Goal: Check status: Check status

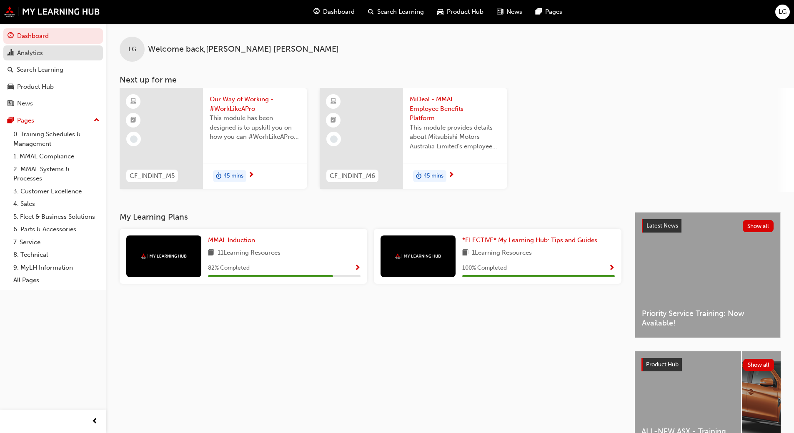
click at [34, 53] on div "Analytics" at bounding box center [30, 53] width 26 height 10
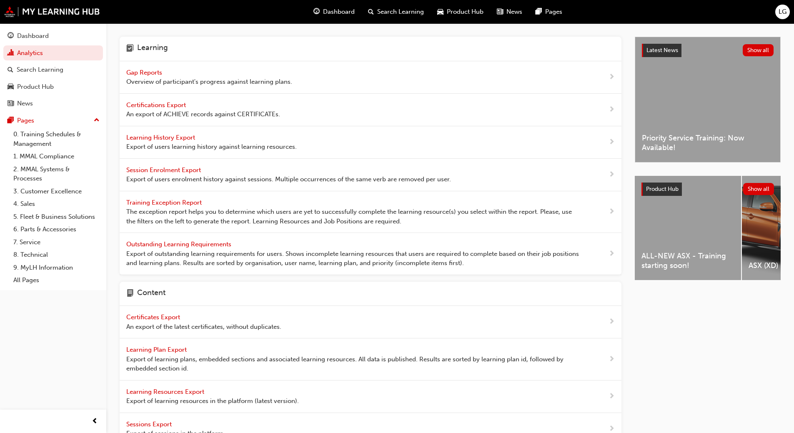
click at [146, 70] on span "Gap Reports" at bounding box center [144, 72] width 37 height 7
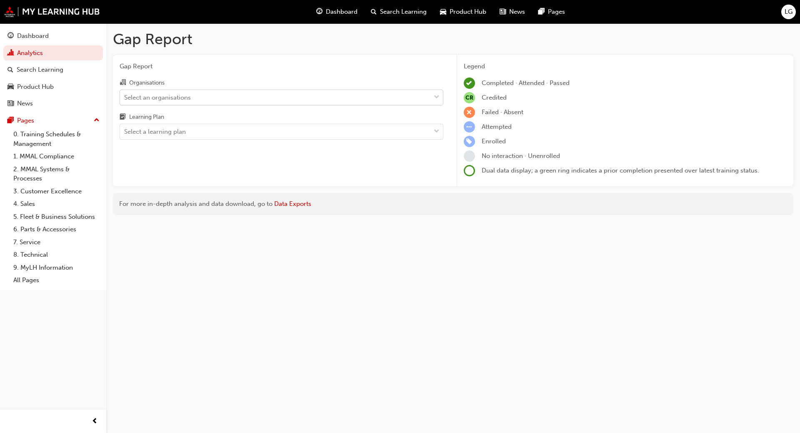
click at [138, 99] on div "Select an organisations" at bounding box center [157, 97] width 67 height 10
click at [125, 99] on input "Organisations Select an organisations" at bounding box center [124, 96] width 1 height 7
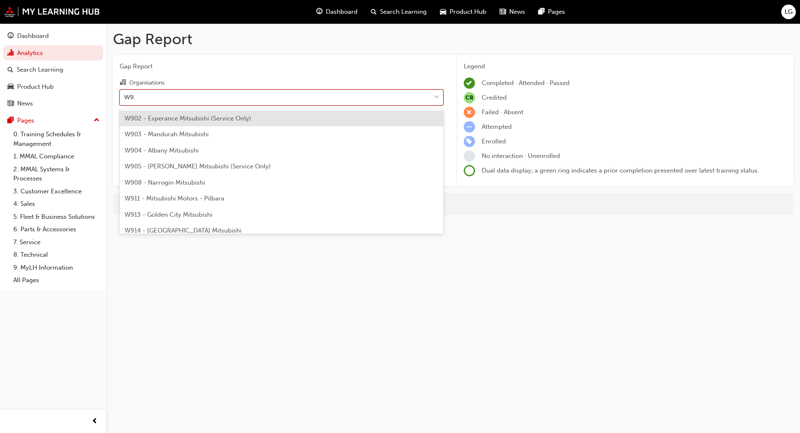
type input "W911"
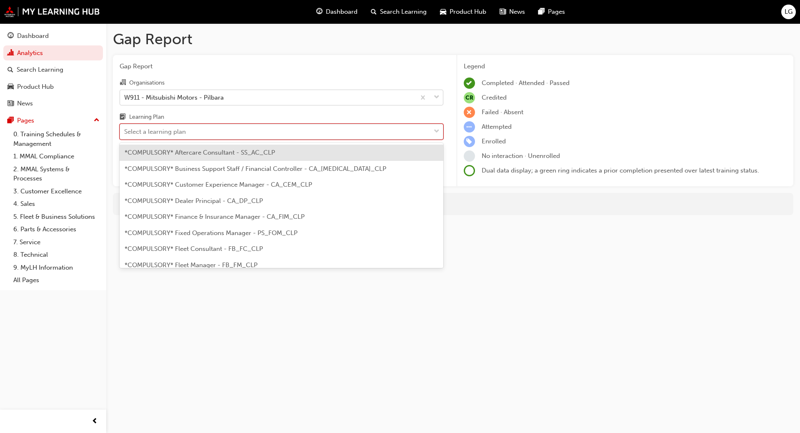
click at [142, 127] on div "Select a learning plan" at bounding box center [155, 132] width 62 height 10
click at [125, 128] on input "Learning Plan option *COMPULSORY* Aftercare Consultant - SS_AC_CLP focused, 1 o…" at bounding box center [124, 131] width 1 height 7
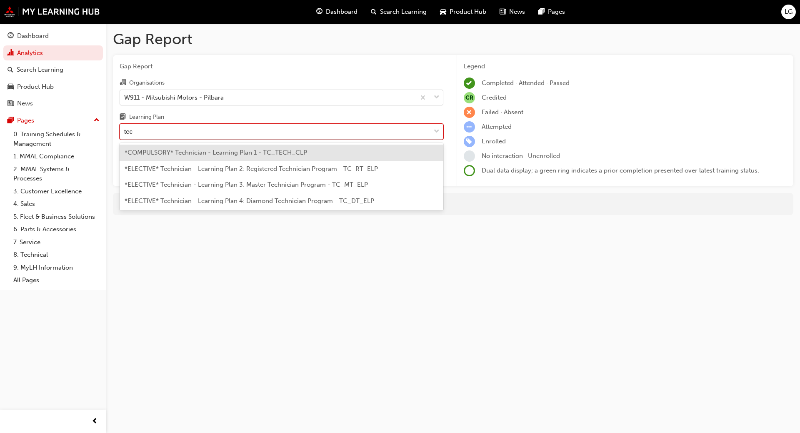
type input "tech"
click at [149, 152] on span "*COMPULSORY* Technician - Learning Plan 1 - TC_TECH_CLP" at bounding box center [216, 152] width 182 height 7
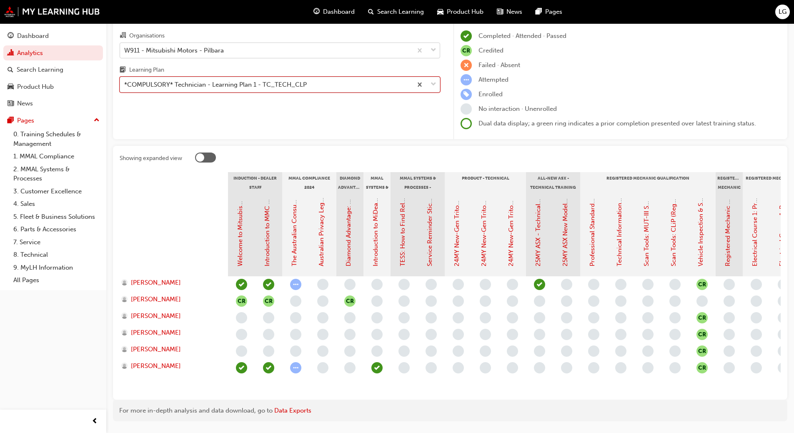
scroll to position [48, 0]
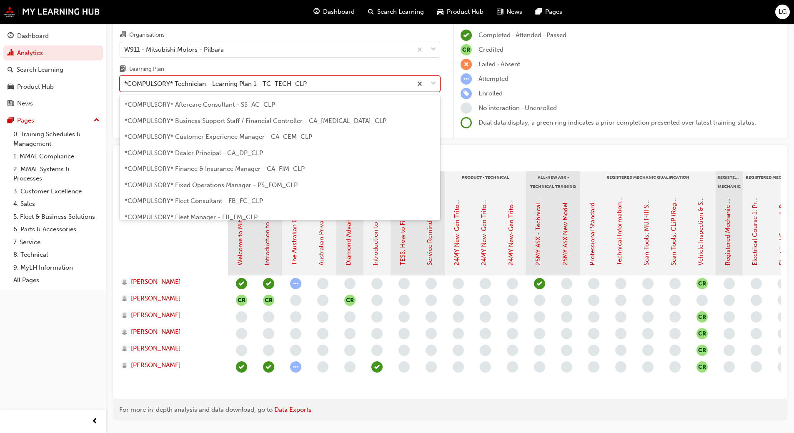
click at [204, 87] on div "*COMPULSORY* Technician - Learning Plan 1 - TC_TECH_CLP" at bounding box center [215, 84] width 182 height 10
click at [125, 87] on input "Learning Plan option *COMPULSORY* Technician - Learning Plan 1 - TC_TECH_CLP, s…" at bounding box center [124, 83] width 1 height 7
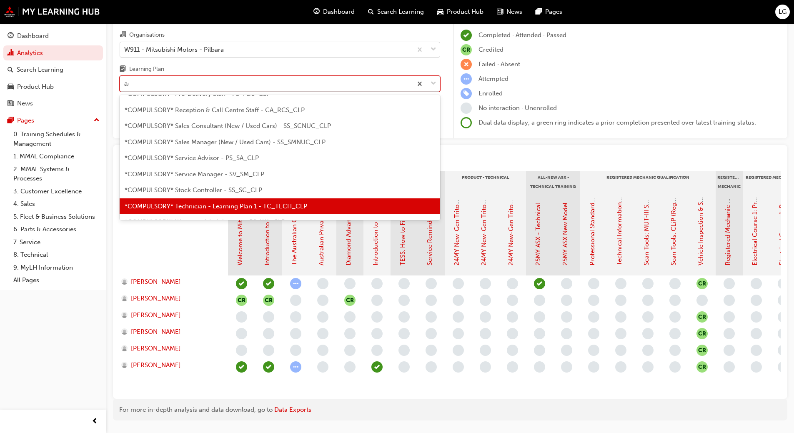
scroll to position [11, 0]
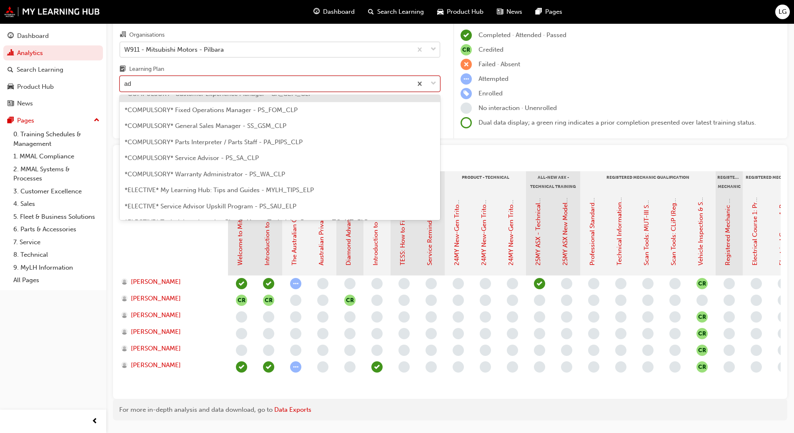
type input "adv"
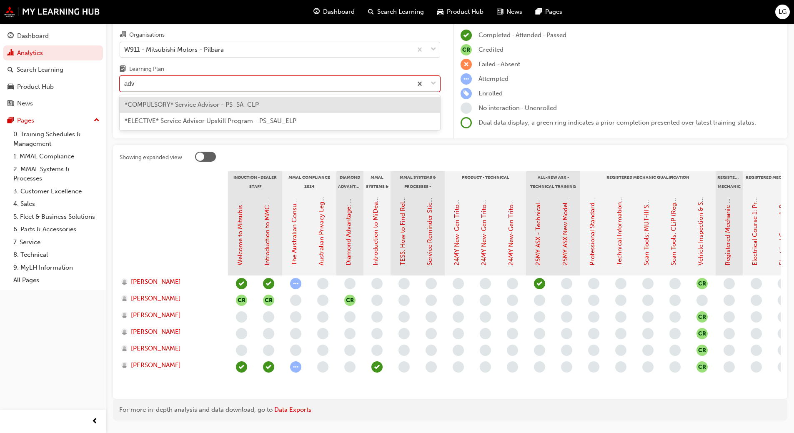
click at [197, 105] on span "*COMPULSORY* Service Advisor - PS_SA_CLP" at bounding box center [192, 104] width 134 height 7
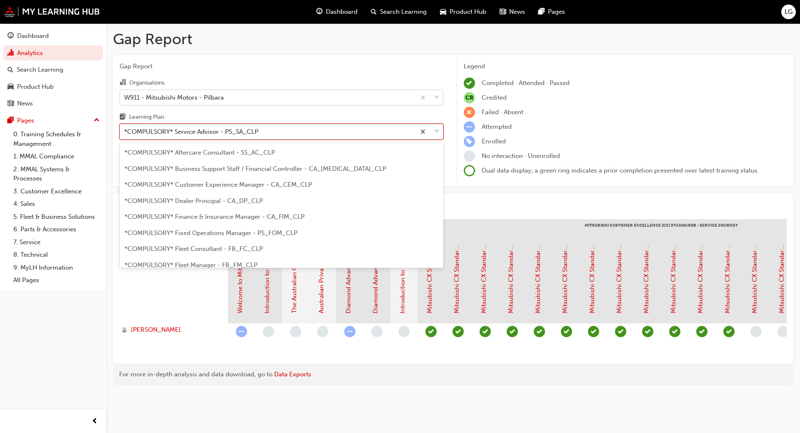
click at [162, 130] on div "*COMPULSORY* Service Advisor - PS_SA_CLP" at bounding box center [191, 132] width 134 height 10
click at [125, 130] on input "Learning Plan option *COMPULSORY* Service Advisor - PS_SA_CLP, selected. option…" at bounding box center [124, 131] width 1 height 7
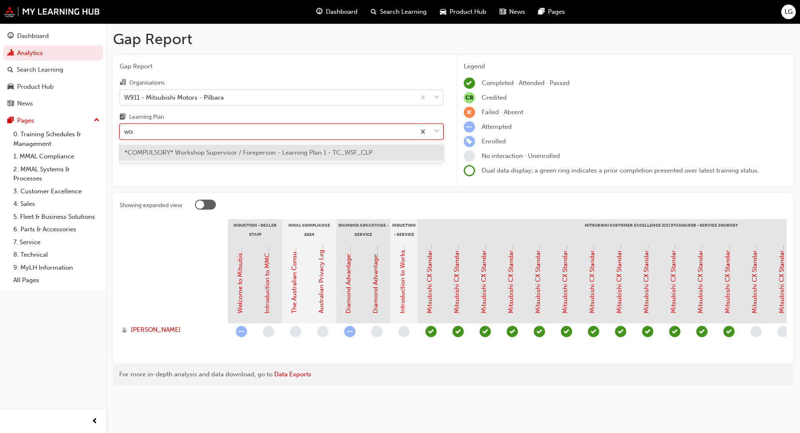
type input "work"
click at [167, 157] on div "*COMPULSORY* Workshop Supervisor / Foreperson - Learning Plan 1 - TC_WSF_CLP" at bounding box center [282, 153] width 324 height 16
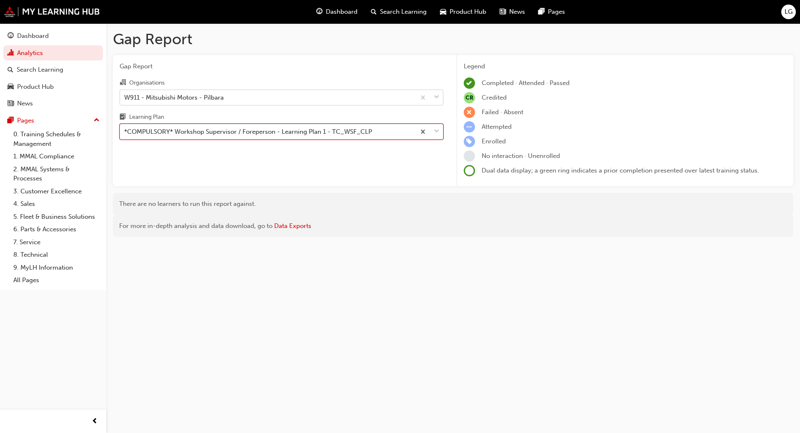
click at [172, 136] on div "*COMPULSORY* Workshop Supervisor / Foreperson - Learning Plan 1 - TC_WSF_CLP" at bounding box center [248, 132] width 248 height 10
click at [125, 135] on input "Learning Plan option *COMPULSORY* Workshop Supervisor / Foreperson - Learning P…" at bounding box center [124, 131] width 1 height 7
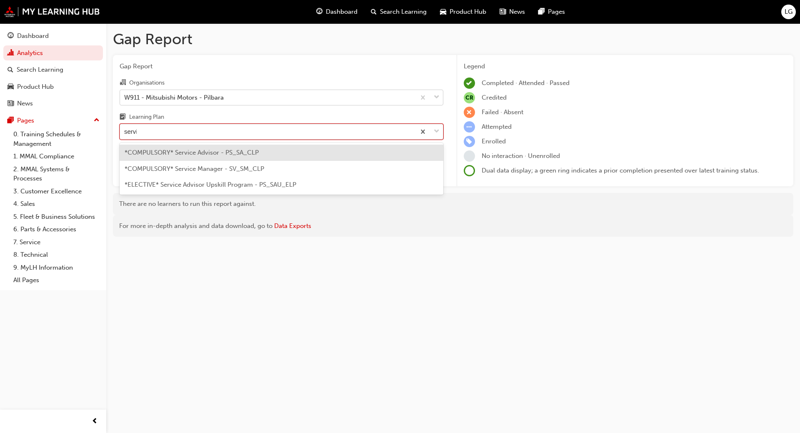
type input "servic"
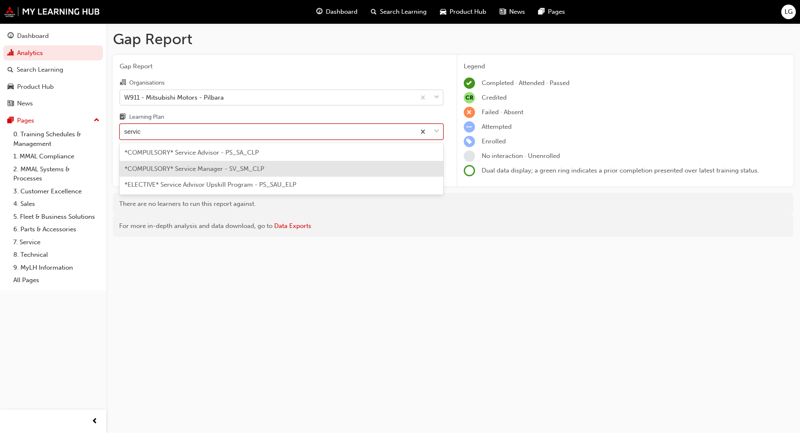
click at [176, 168] on span "*COMPULSORY* Service Manager - SV_SM_CLP" at bounding box center [195, 168] width 140 height 7
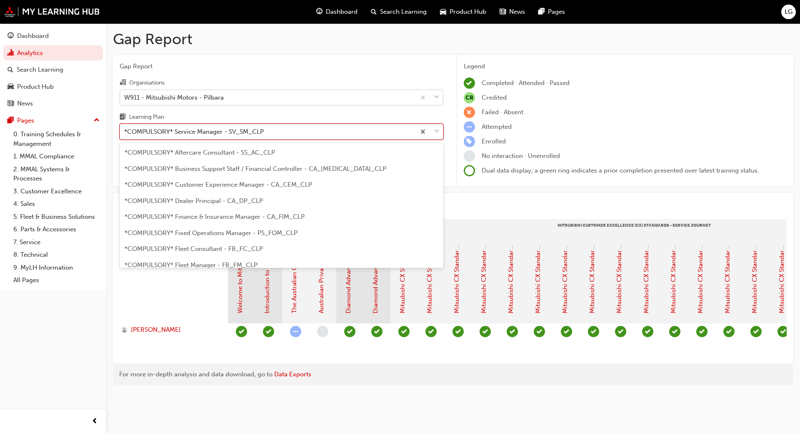
click at [145, 130] on div "*COMPULSORY* Service Manager - SV_SM_CLP" at bounding box center [194, 132] width 140 height 10
click at [125, 130] on input "Learning Plan option *COMPULSORY* Service Manager - SV_SM_CLP, selected. option…" at bounding box center [124, 131] width 1 height 7
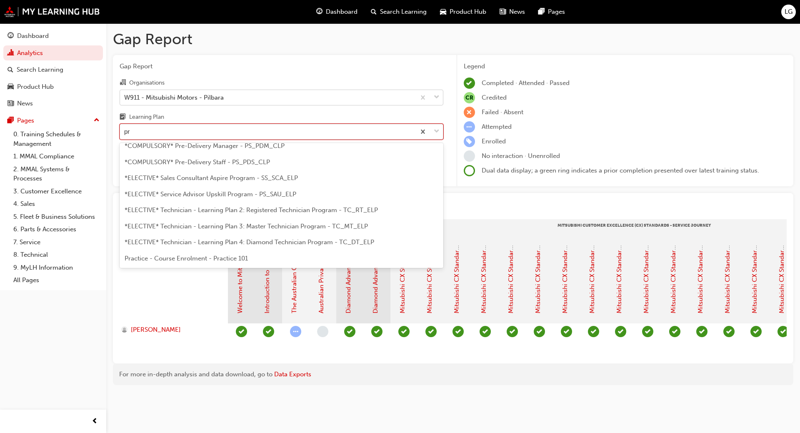
scroll to position [27, 0]
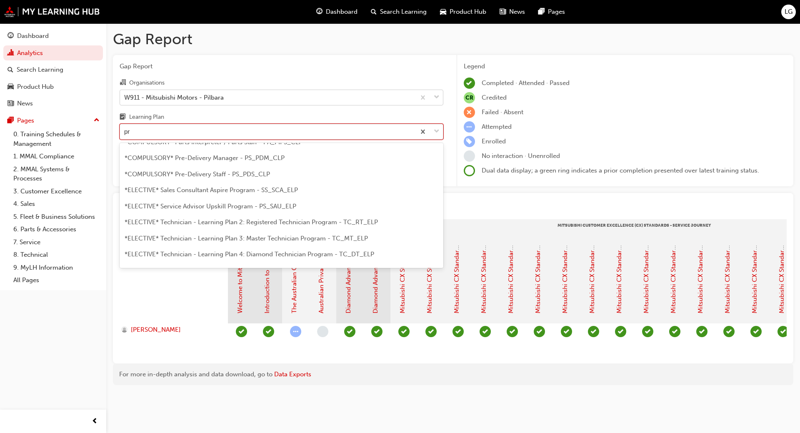
type input "pre"
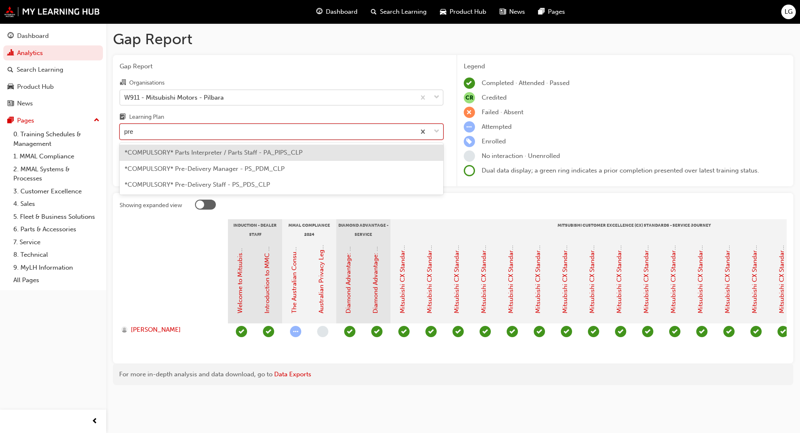
scroll to position [0, 0]
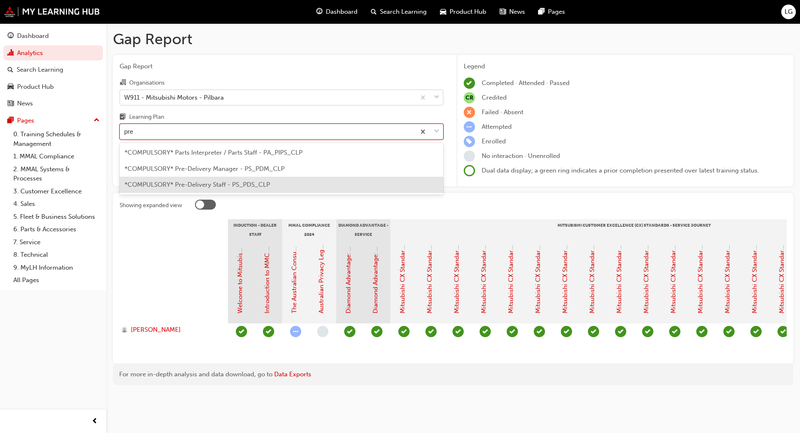
click at [154, 184] on span "*COMPULSORY* Pre-Delivery Staff - PS_PDS_CLP" at bounding box center [197, 184] width 145 height 7
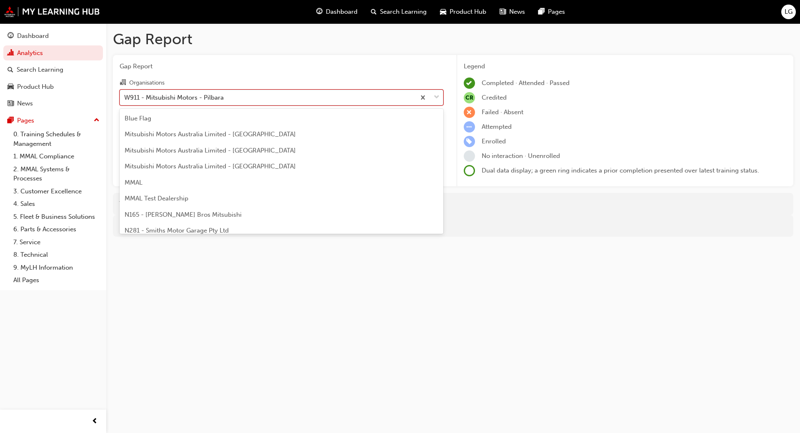
click at [143, 99] on div "W911 - Mitsubishi Motors - Pilbara" at bounding box center [174, 97] width 100 height 10
click at [125, 99] on input "Organisations option W911 - Mitsubishi Motors - Pilbara, selected. option W911 …" at bounding box center [124, 96] width 1 height 7
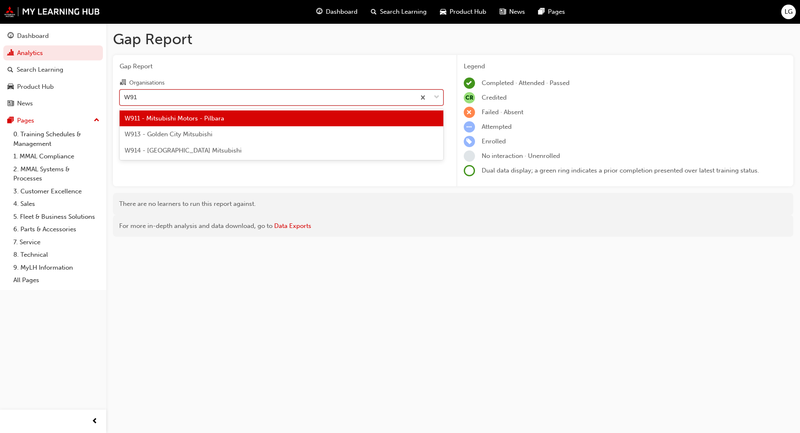
type input "W913"
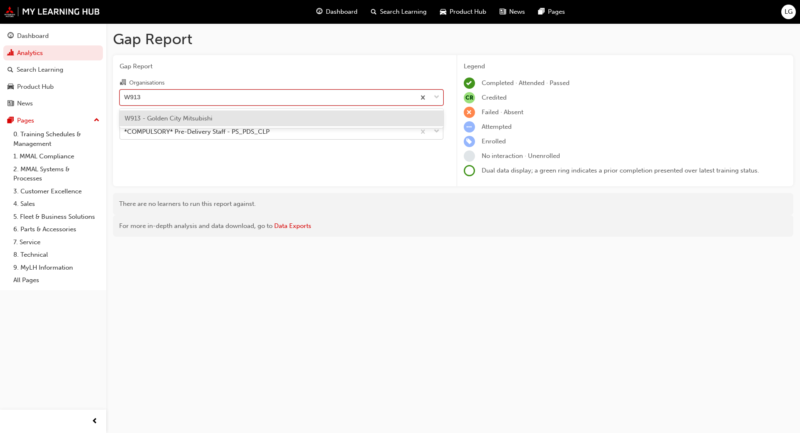
click at [153, 117] on span "W913 - Golden City Mitsubishi" at bounding box center [169, 118] width 88 height 7
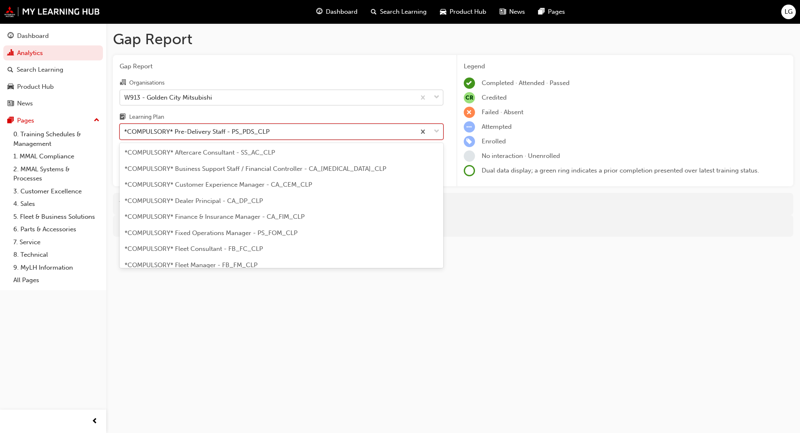
click at [152, 132] on div "*COMPULSORY* Pre-Delivery Staff - PS_PDS_CLP" at bounding box center [196, 132] width 145 height 10
click at [125, 132] on input "Learning Plan option *COMPULSORY* Pre-Delivery Staff - PS_PDS_CLP, selected. op…" at bounding box center [124, 131] width 1 height 7
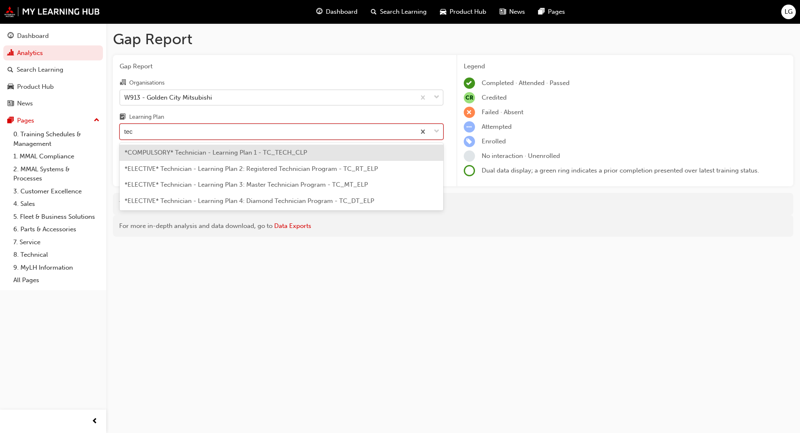
type input "tech"
click at [152, 155] on span "*COMPULSORY* Technician - Learning Plan 1 - TC_TECH_CLP" at bounding box center [216, 152] width 182 height 7
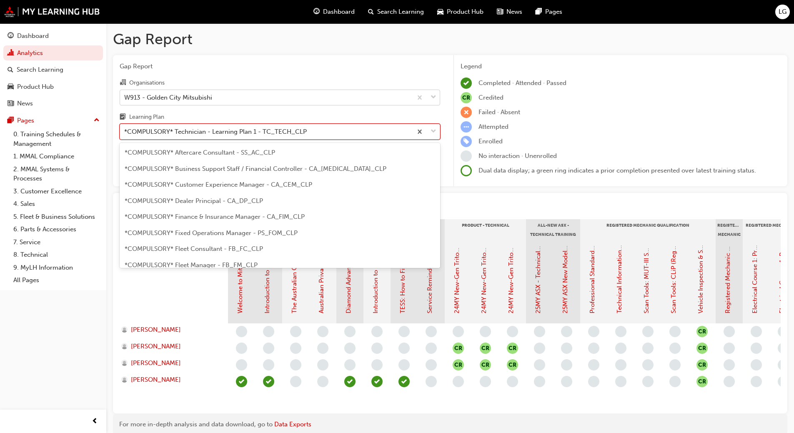
click at [171, 131] on div "*COMPULSORY* Technician - Learning Plan 1 - TC_TECH_CLP" at bounding box center [215, 132] width 182 height 10
click at [125, 131] on input "Learning Plan option *COMPULSORY* Technician - Learning Plan 1 - TC_TECH_CLP, s…" at bounding box center [124, 131] width 1 height 7
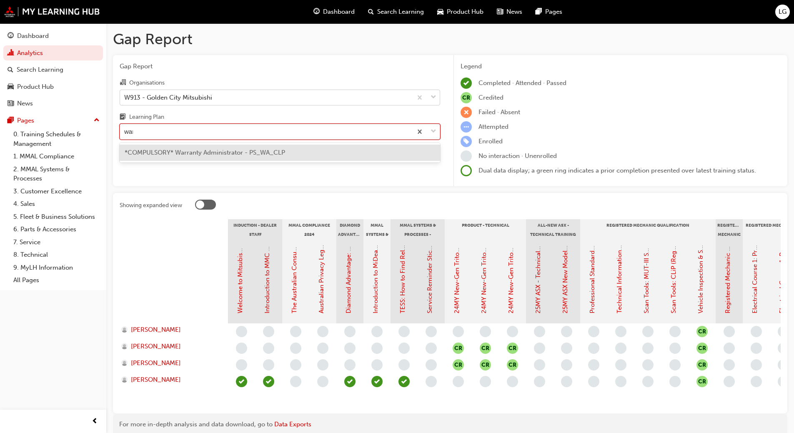
type input "warr"
click at [186, 151] on span "*COMPULSORY* Warranty Administrator - PS_WA_CLP" at bounding box center [205, 152] width 160 height 7
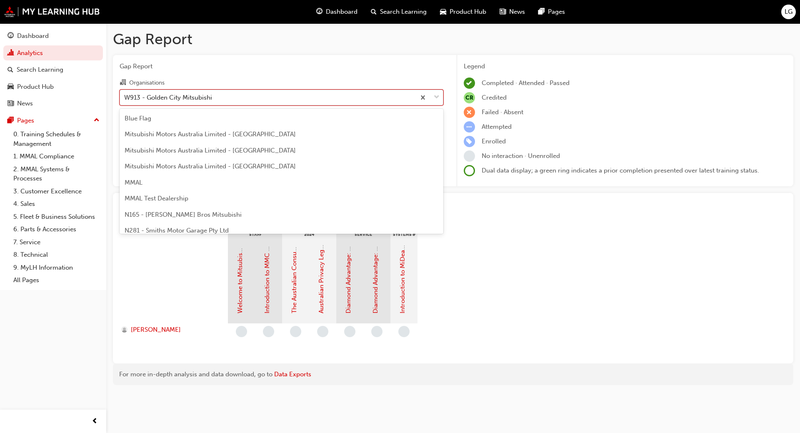
scroll to position [3074, 0]
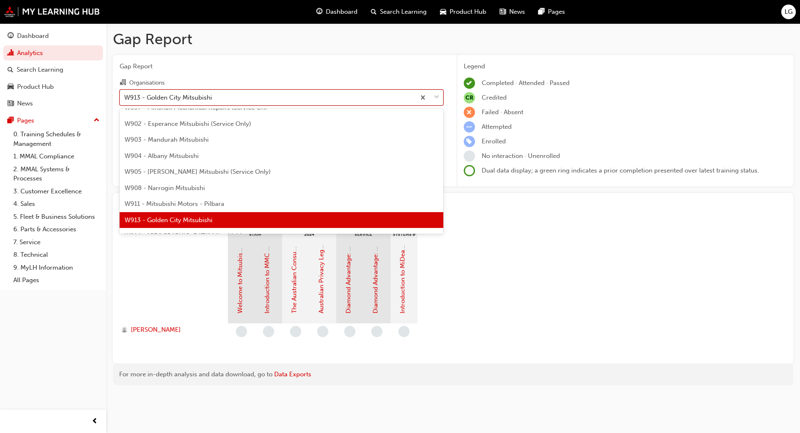
click at [167, 94] on div "W913 - Golden City Mitsubishi" at bounding box center [168, 97] width 88 height 10
click at [125, 94] on input "Organisations option W913 - Golden City Mitsubishi, selected. option W913 - Gol…" at bounding box center [124, 96] width 1 height 7
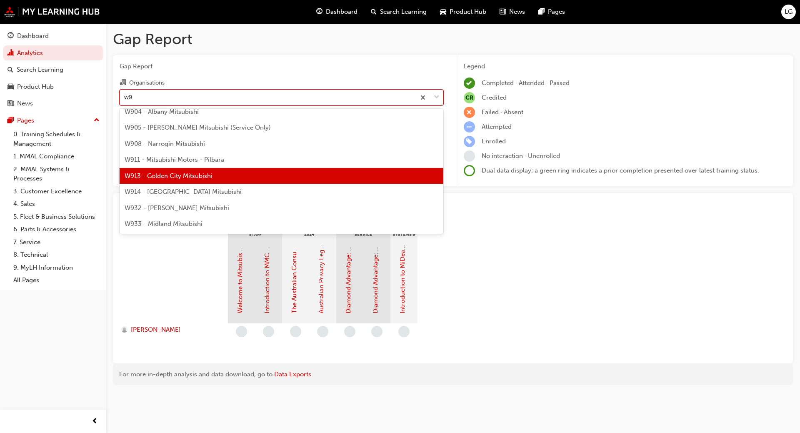
scroll to position [0, 0]
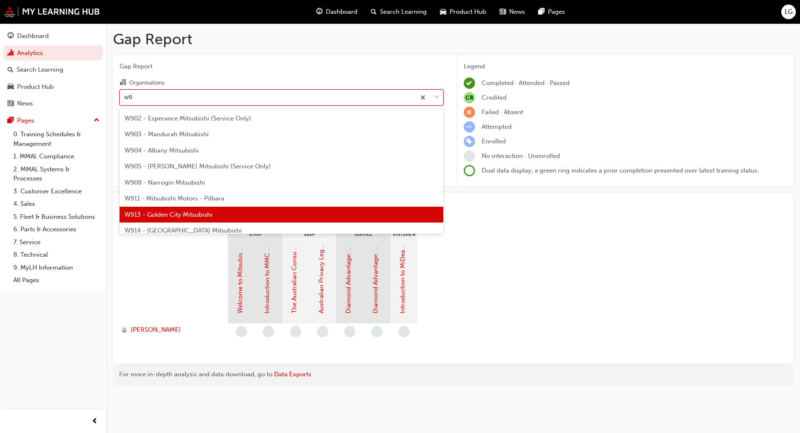
type input "w911"
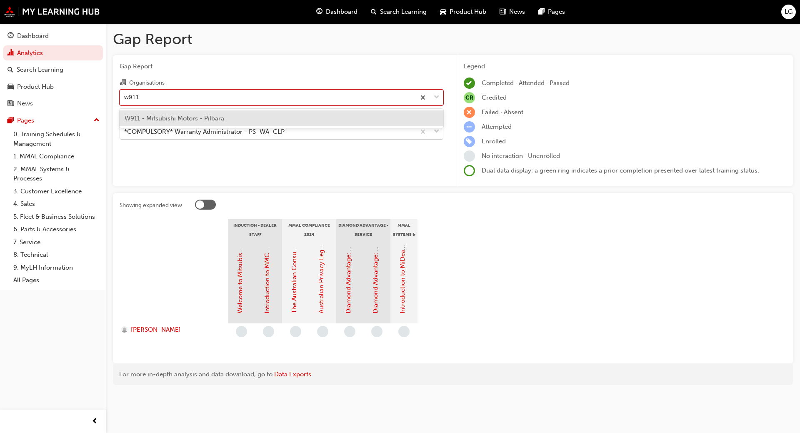
click at [168, 113] on div "W911 - Mitsubishi Motors - Pilbara" at bounding box center [282, 118] width 324 height 16
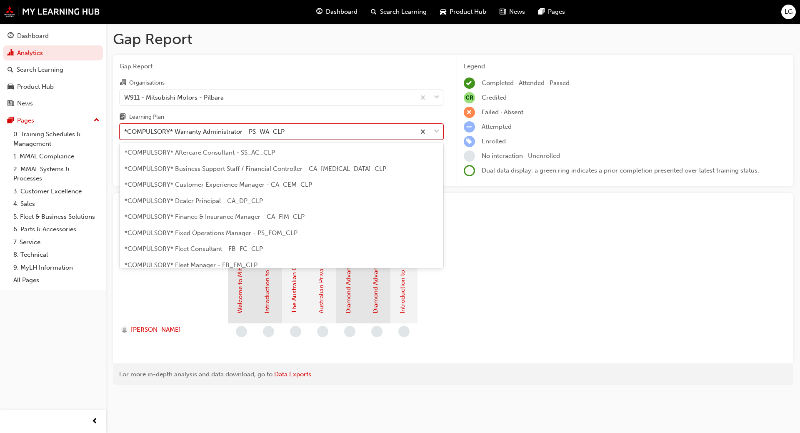
click at [155, 135] on div "*COMPULSORY* Warranty Administrator - PS_WA_CLP" at bounding box center [204, 132] width 160 height 10
click at [125, 135] on input "Learning Plan option *COMPULSORY* Warranty Administrator - PS_WA_CLP, selected.…" at bounding box center [124, 131] width 1 height 7
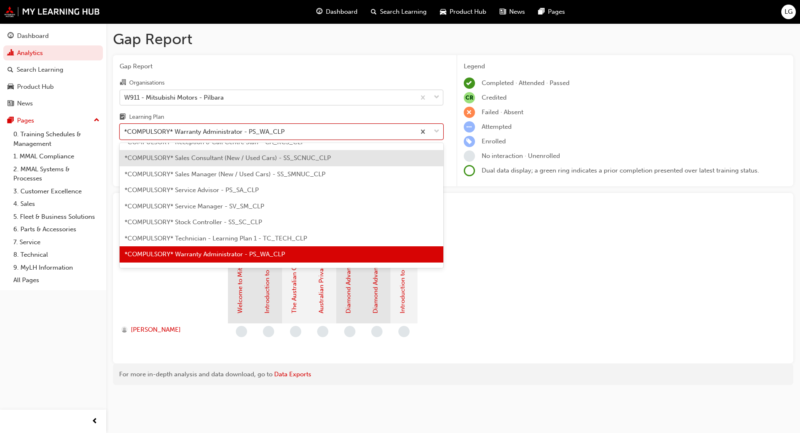
click at [153, 158] on span "*COMPULSORY* Sales Consultant (New / Used Cars) - SS_SCNUC_CLP" at bounding box center [228, 157] width 206 height 7
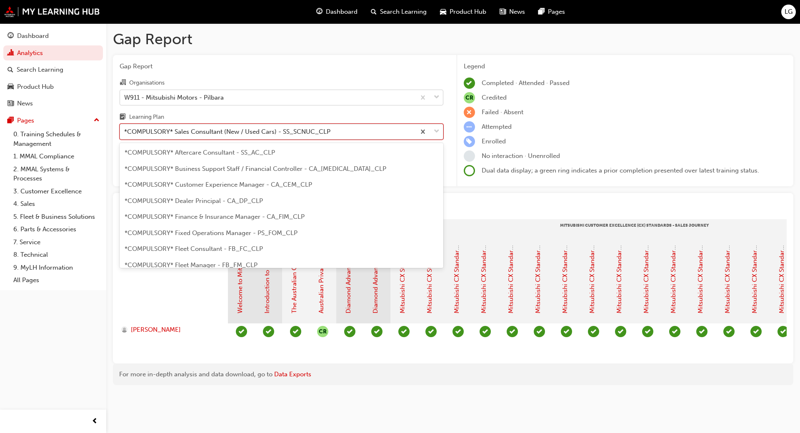
click at [156, 132] on div "*COMPULSORY* Sales Consultant (New / Used Cars) - SS_SCNUC_CLP" at bounding box center [227, 132] width 206 height 10
click at [125, 132] on input "Learning Plan option *COMPULSORY* Sales Consultant (New / Used Cars) - SS_SCNUC…" at bounding box center [124, 131] width 1 height 7
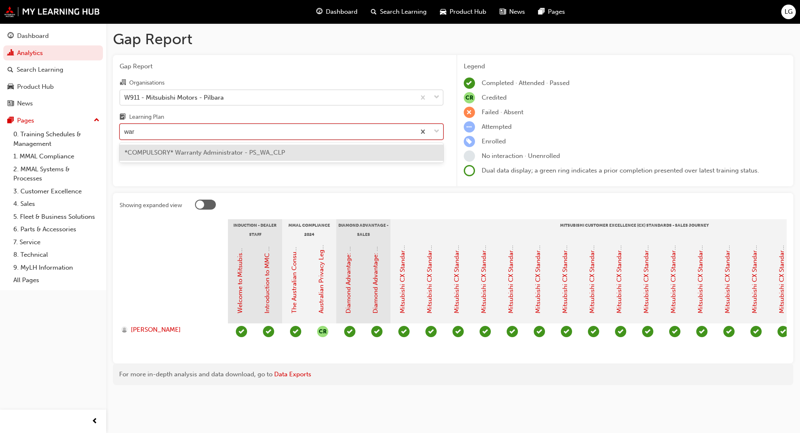
type input "warr"
click at [159, 150] on span "*COMPULSORY* Warranty Administrator - PS_WA_CLP" at bounding box center [205, 152] width 160 height 7
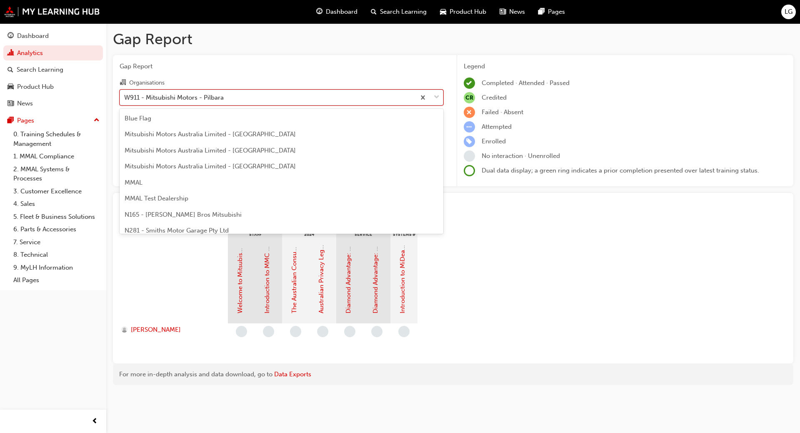
click at [147, 95] on div "W911 - Mitsubishi Motors - Pilbara" at bounding box center [174, 97] width 100 height 10
click at [125, 95] on input "Organisations option W911 - Mitsubishi Motors - Pilbara, selected. option W911 …" at bounding box center [124, 96] width 1 height 7
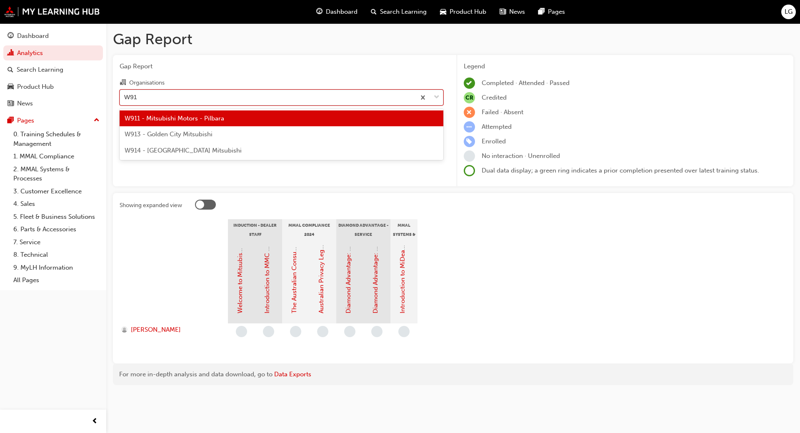
type input "W913"
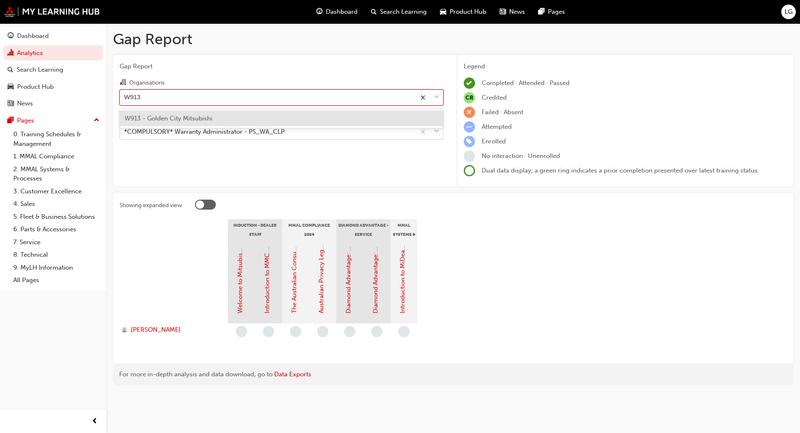
click at [148, 117] on span "W913 - Golden City Mitsubishi" at bounding box center [169, 118] width 88 height 7
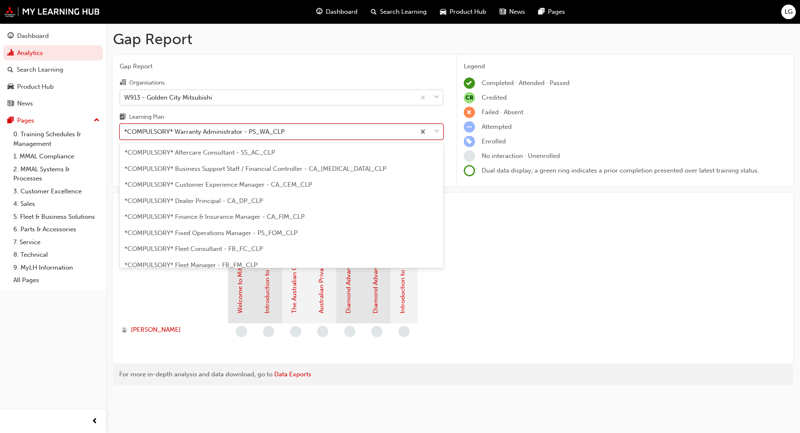
click at [142, 134] on div "*COMPULSORY* Warranty Administrator - PS_WA_CLP" at bounding box center [204, 132] width 160 height 10
click at [125, 134] on input "Learning Plan option *COMPULSORY* Warranty Administrator - PS_WA_CLP, selected.…" at bounding box center [124, 131] width 1 height 7
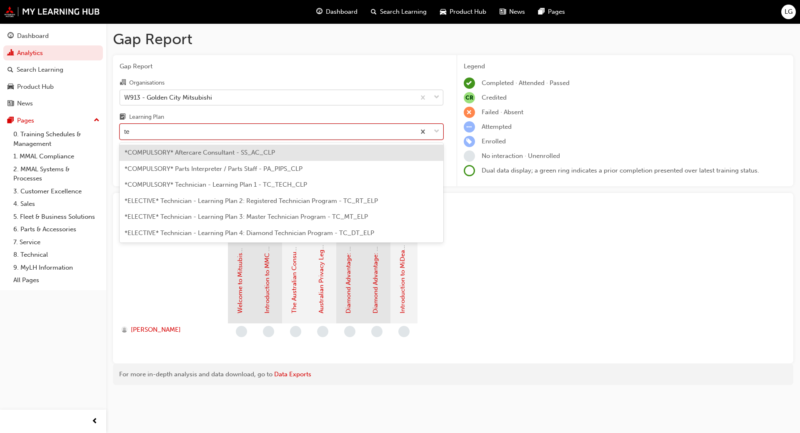
type input "tec"
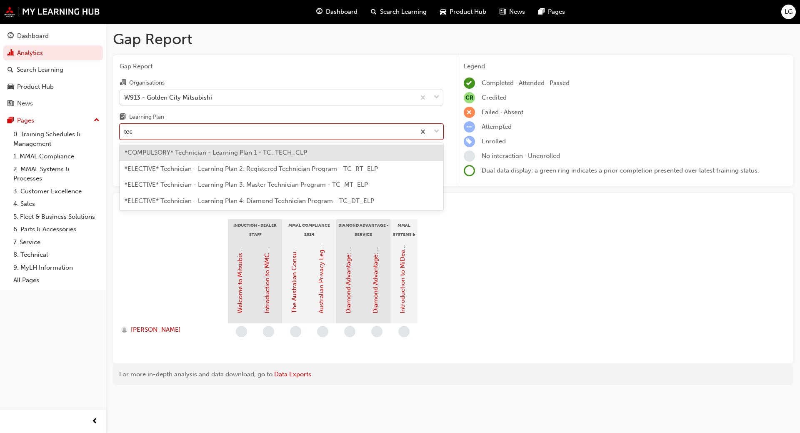
click at [149, 151] on span "*COMPULSORY* Technician - Learning Plan 1 - TC_TECH_CLP" at bounding box center [216, 152] width 182 height 7
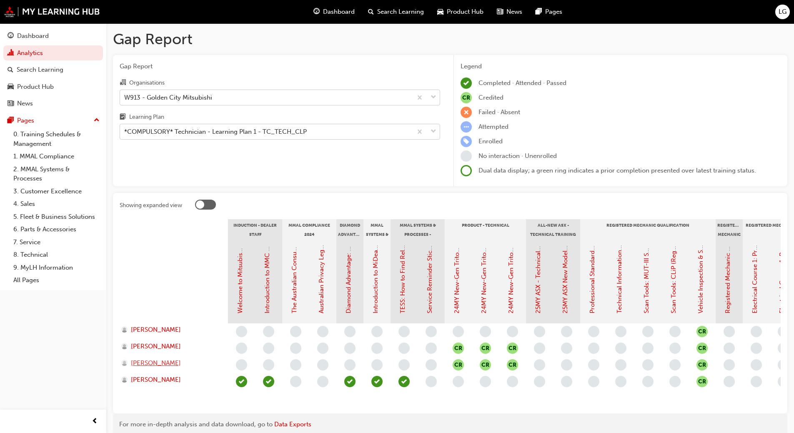
click at [138, 362] on span "[PERSON_NAME]" at bounding box center [156, 363] width 50 height 10
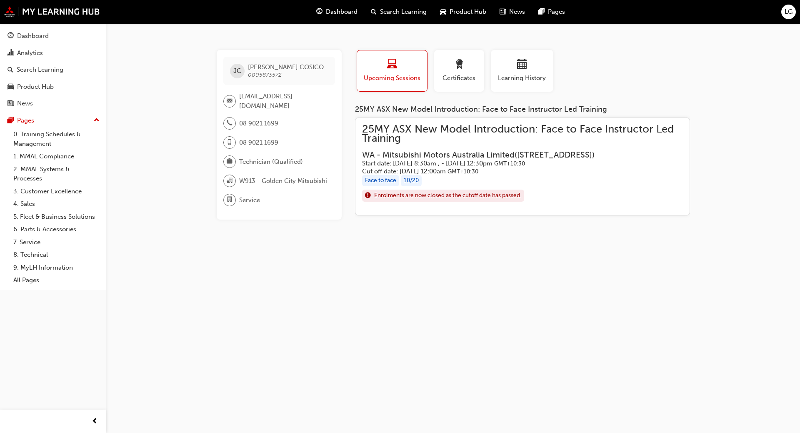
click at [451, 200] on span "Enrolments are now closed as the cutoff date has passed." at bounding box center [447, 196] width 147 height 10
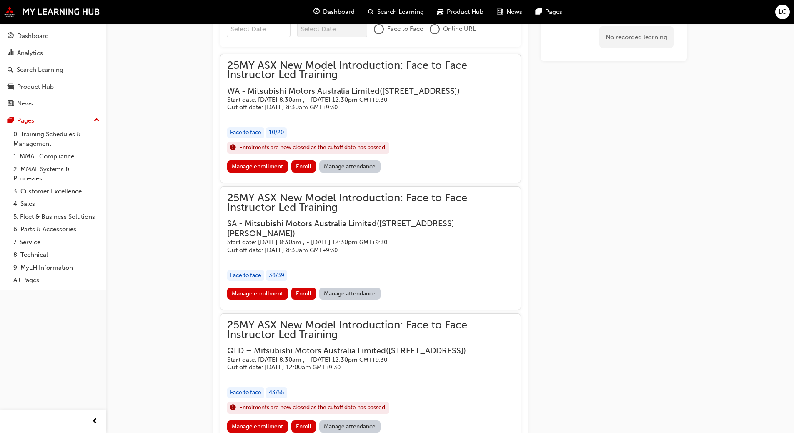
scroll to position [511, 0]
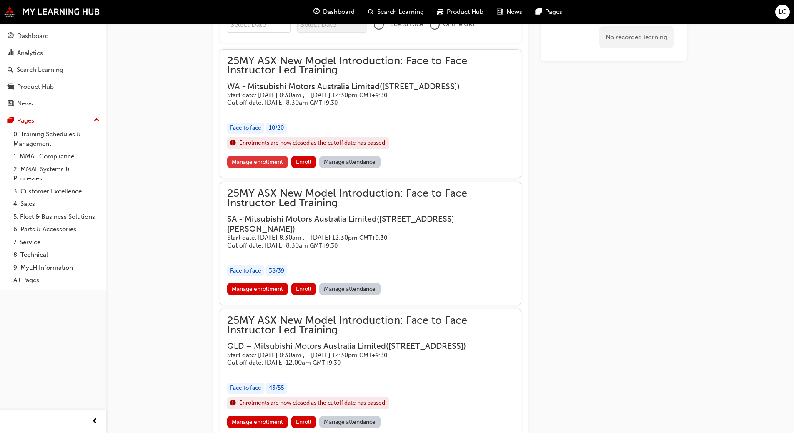
click at [255, 168] on link "Manage enrollment" at bounding box center [257, 162] width 61 height 12
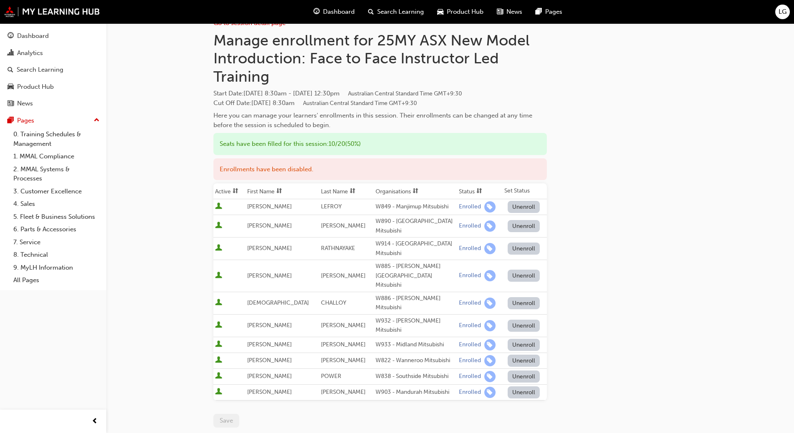
scroll to position [19, 0]
click at [29, 55] on div "Analytics" at bounding box center [30, 53] width 26 height 10
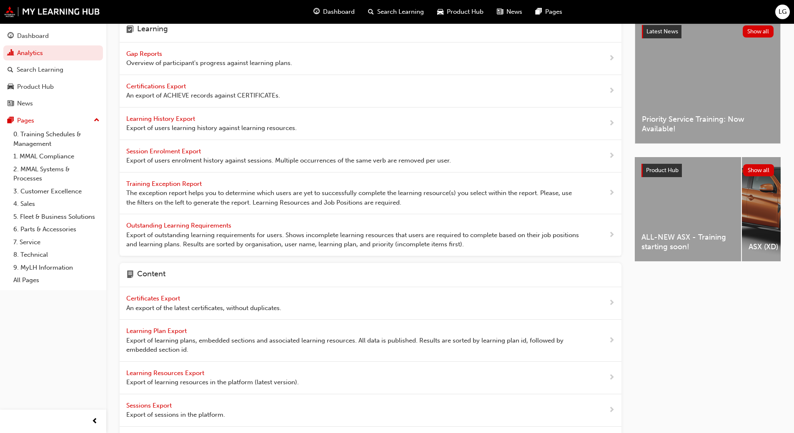
click at [138, 52] on span "Gap Reports" at bounding box center [144, 53] width 37 height 7
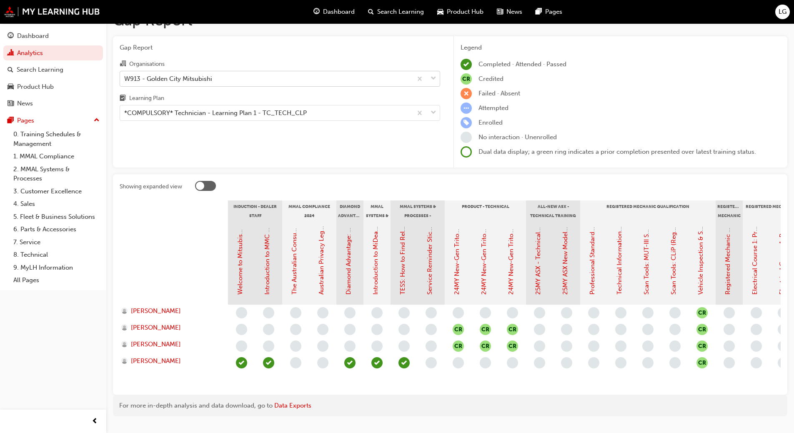
click at [135, 80] on div "W913 - Golden City Mitsubishi" at bounding box center [168, 79] width 88 height 10
click at [125, 80] on input "Organisations W913 - Golden City Mitsubishi" at bounding box center [124, 78] width 1 height 7
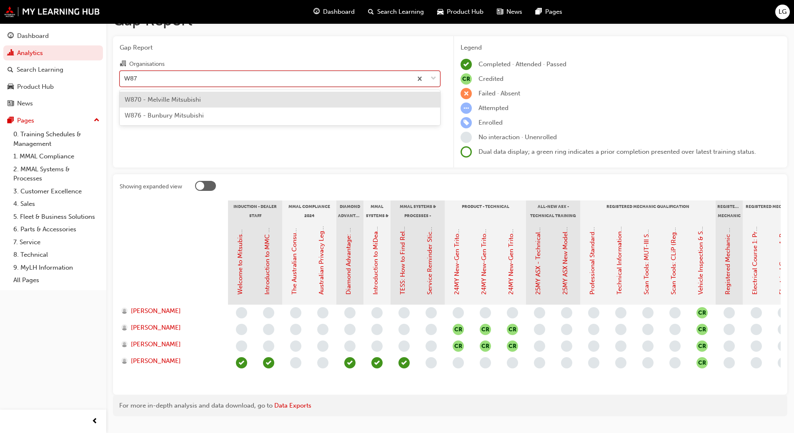
type input "W876"
click at [142, 100] on span "W876 - Bunbury Mitsubishi" at bounding box center [164, 99] width 79 height 7
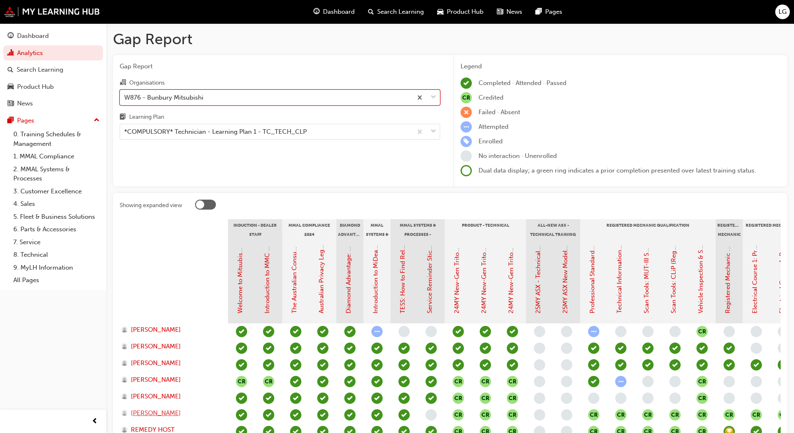
click at [153, 415] on span "[PERSON_NAME]" at bounding box center [156, 413] width 50 height 10
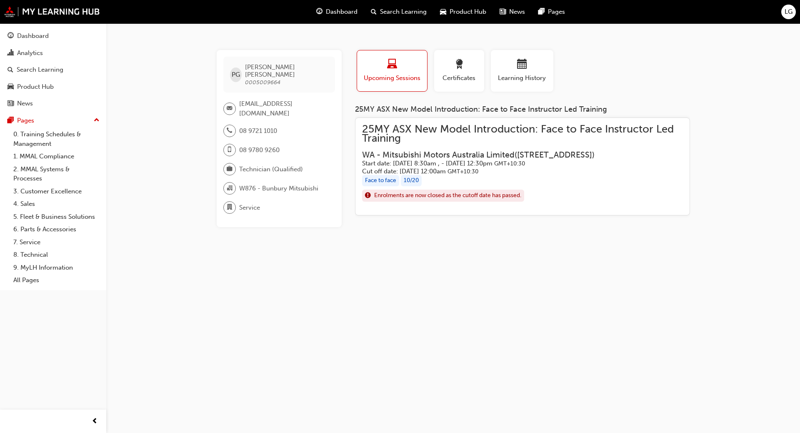
click at [430, 200] on span "Enrolments are now closed as the cutoff date has passed." at bounding box center [447, 196] width 147 height 10
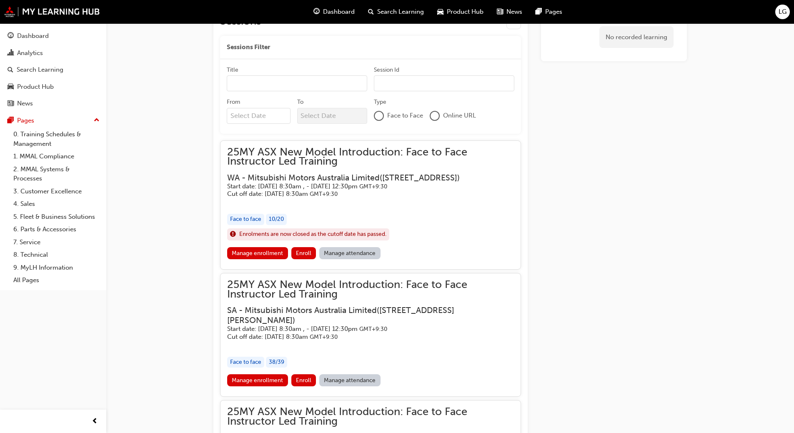
scroll to position [411, 0]
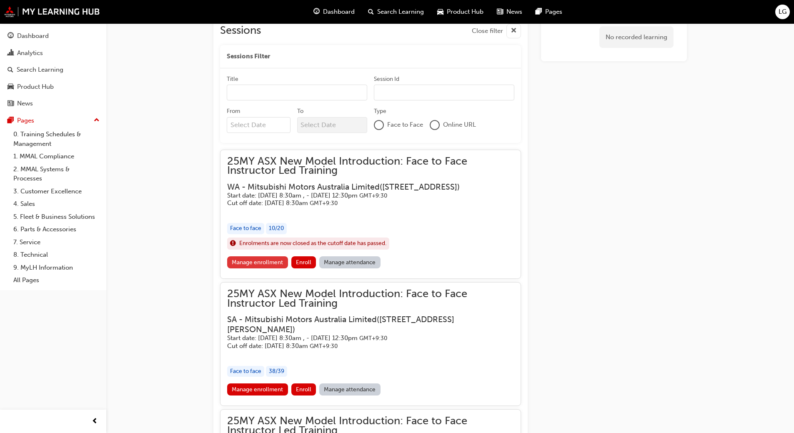
click at [257, 268] on link "Manage enrollment" at bounding box center [257, 262] width 61 height 12
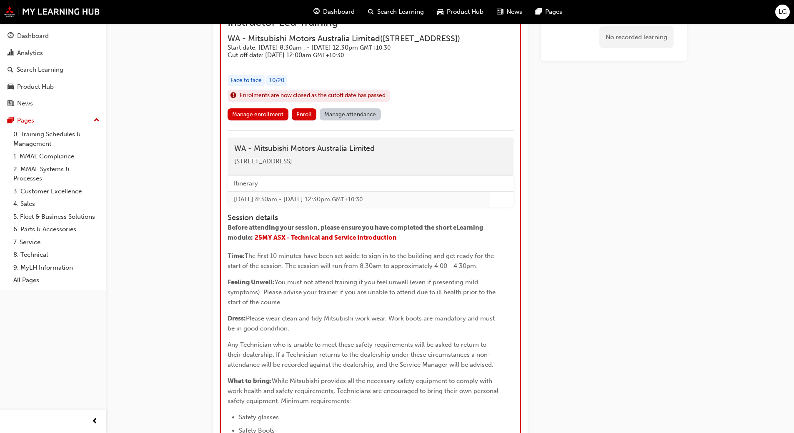
scroll to position [966, 0]
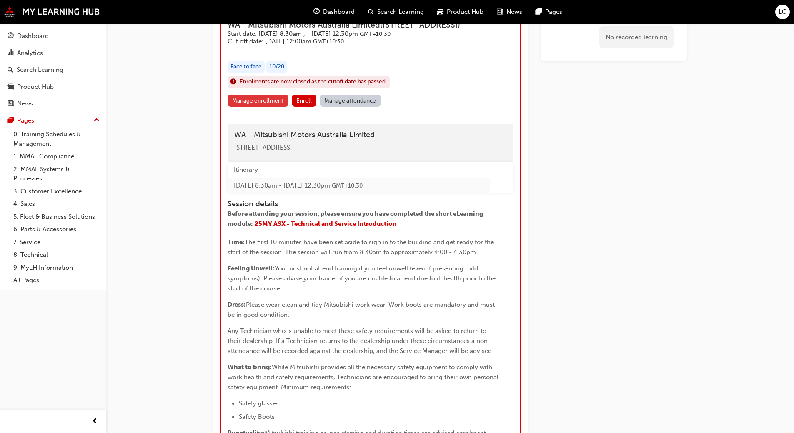
click at [250, 107] on link "Manage enrollment" at bounding box center [257, 101] width 61 height 12
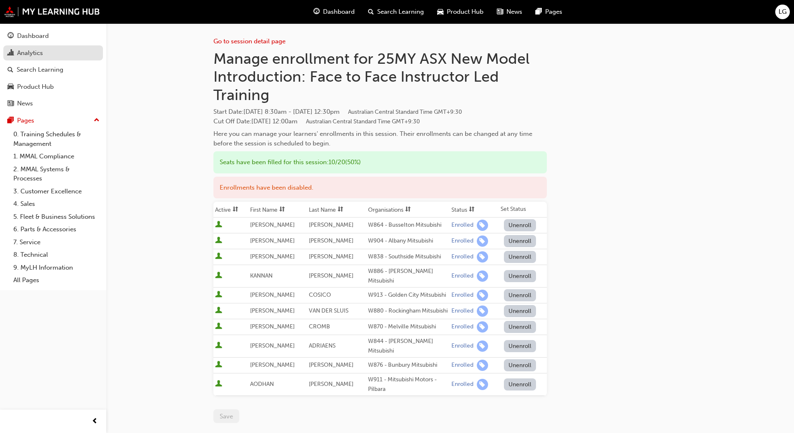
click at [30, 52] on div "Analytics" at bounding box center [30, 53] width 26 height 10
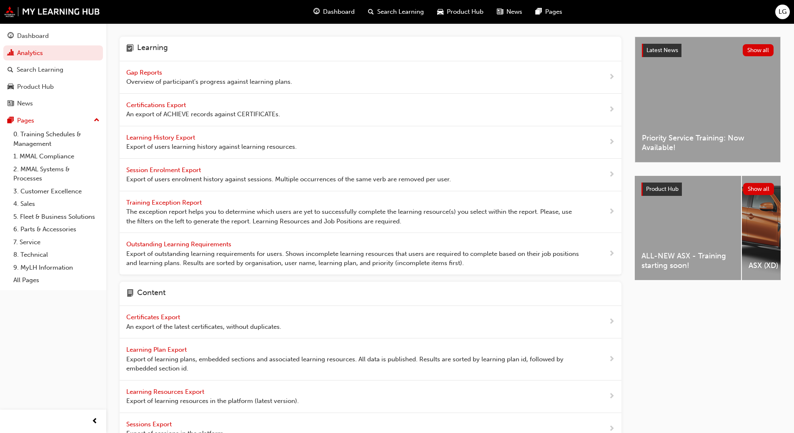
click at [131, 70] on span "Gap Reports" at bounding box center [144, 72] width 37 height 7
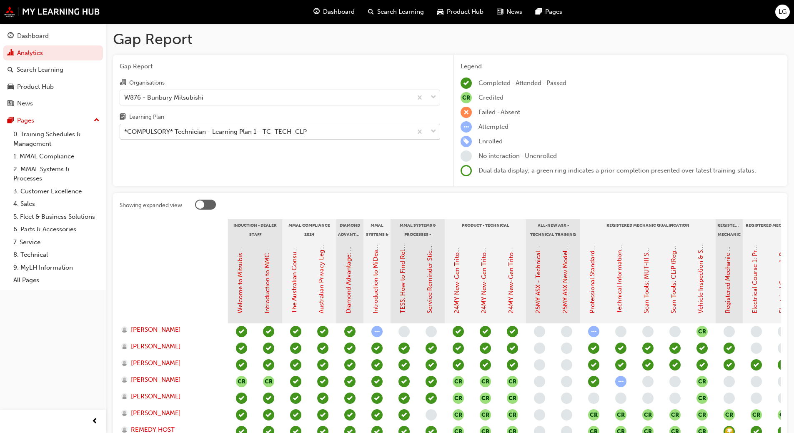
click at [150, 131] on div "*COMPULSORY* Technician - Learning Plan 1 - TC_TECH_CLP" at bounding box center [215, 132] width 182 height 10
click at [125, 131] on input "Learning Plan *COMPULSORY* Technician - Learning Plan 1 - TC_TECH_CLP" at bounding box center [124, 131] width 1 height 7
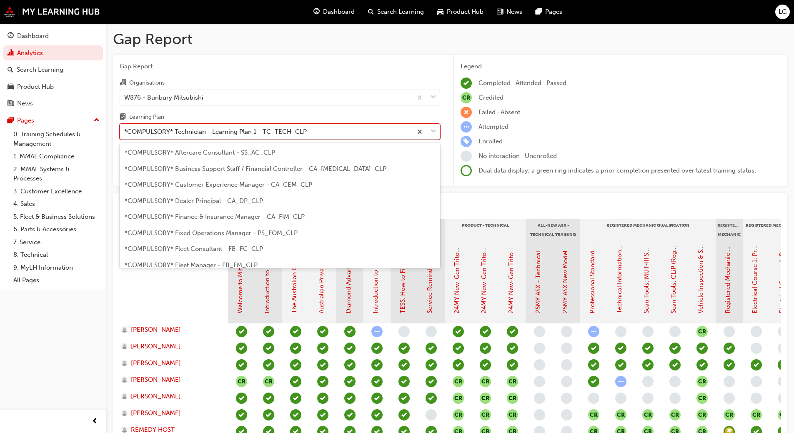
scroll to position [235, 0]
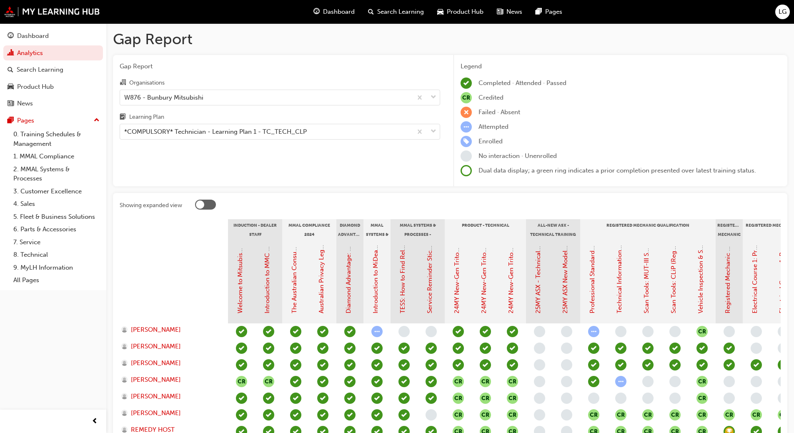
click at [296, 79] on div "Organisations" at bounding box center [280, 83] width 320 height 12
click at [125, 93] on input "Organisations W876 - Bunbury Mitsubishi" at bounding box center [124, 96] width 1 height 7
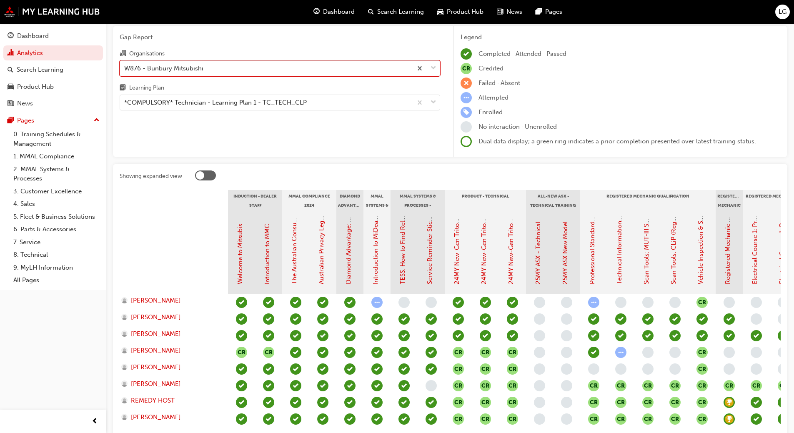
scroll to position [30, 0]
click at [151, 67] on div "W876 - Bunbury Mitsubishi" at bounding box center [163, 68] width 79 height 10
click at [125, 67] on input "Organisations 0 results available. Select is focused ,type to refine list, pres…" at bounding box center [124, 67] width 1 height 7
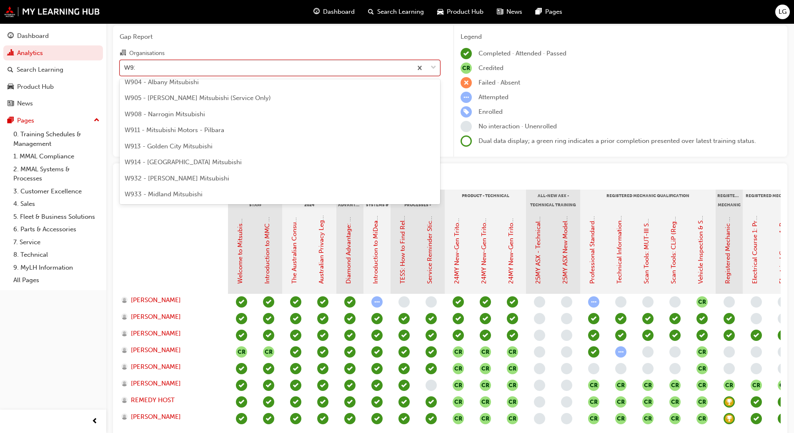
scroll to position [0, 0]
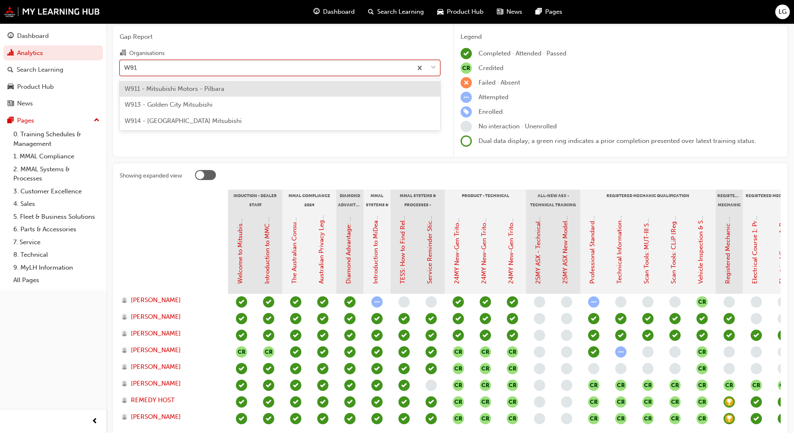
type input "W913"
click at [150, 87] on span "W913 - Golden City Mitsubishi" at bounding box center [169, 88] width 88 height 7
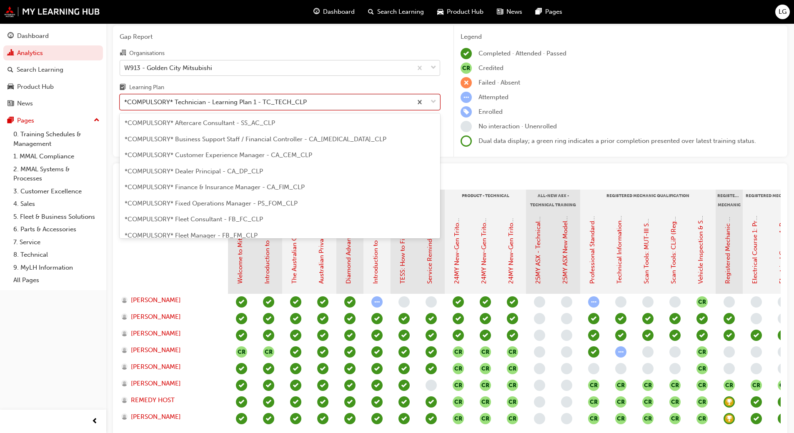
click at [154, 103] on div "*COMPULSORY* Technician - Learning Plan 1 - TC_TECH_CLP" at bounding box center [215, 102] width 182 height 10
click at [125, 103] on input "Learning Plan option *COMPULSORY* Technician - Learning Plan 1 - TC_TECH_CLP fo…" at bounding box center [124, 101] width 1 height 7
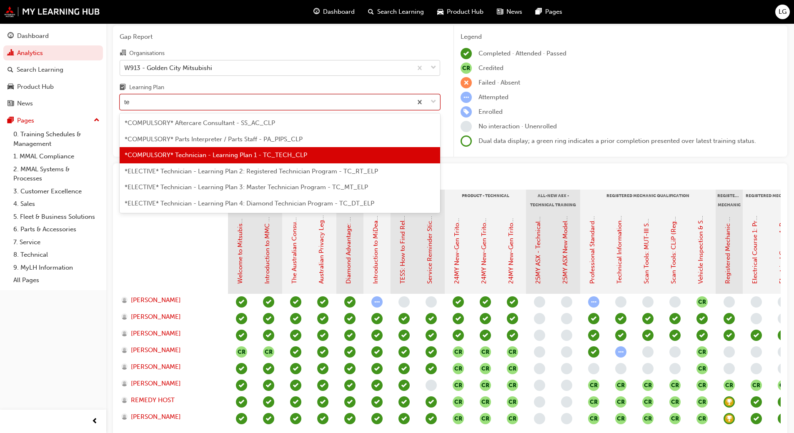
type input "tec"
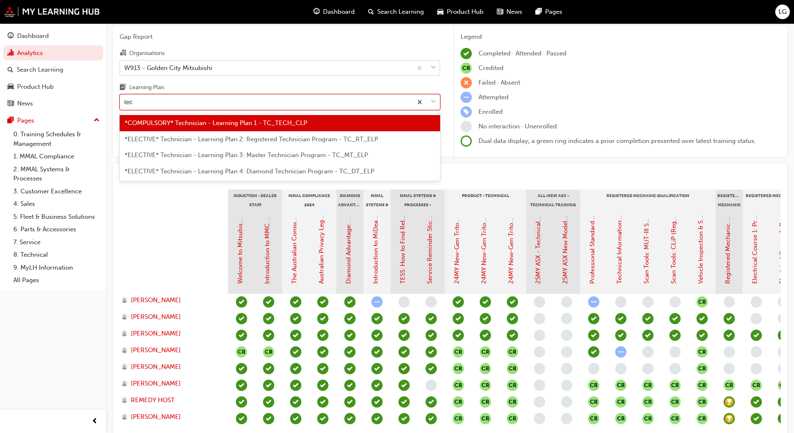
click at [154, 124] on span "*COMPULSORY* Technician - Learning Plan 1 - TC_TECH_CLP" at bounding box center [216, 122] width 182 height 7
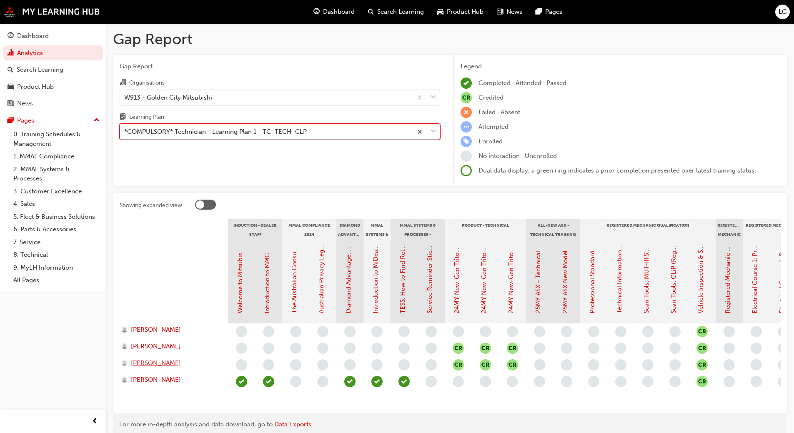
click at [153, 364] on span "[PERSON_NAME]" at bounding box center [156, 363] width 50 height 10
